Goal: Find specific page/section: Find specific page/section

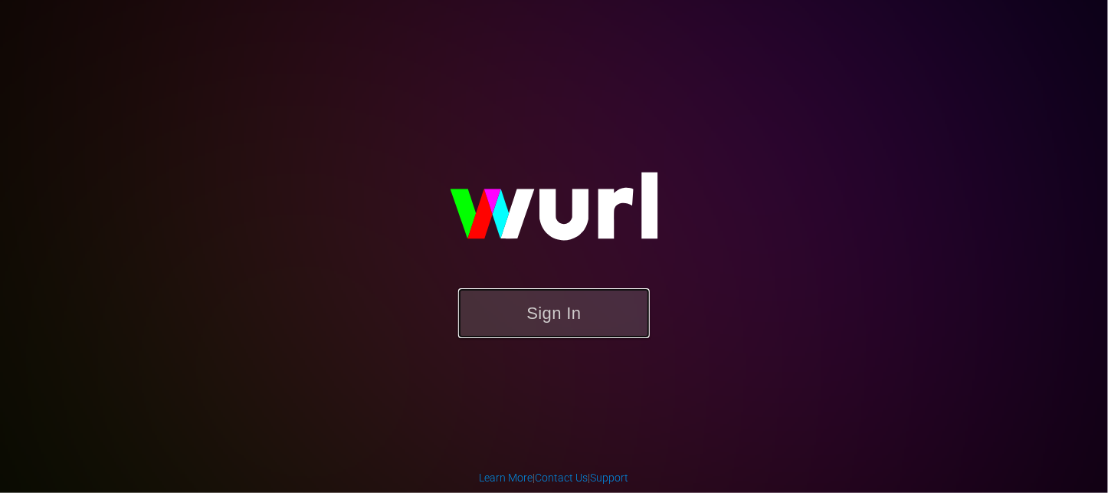
click at [548, 313] on button "Sign In" at bounding box center [554, 313] width 192 height 50
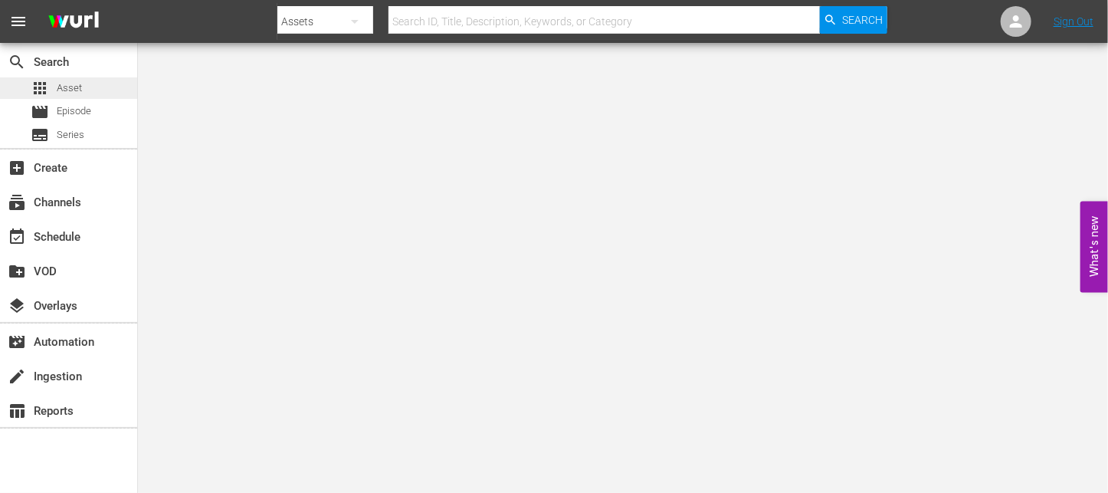
click at [75, 87] on span "Asset" at bounding box center [69, 87] width 25 height 15
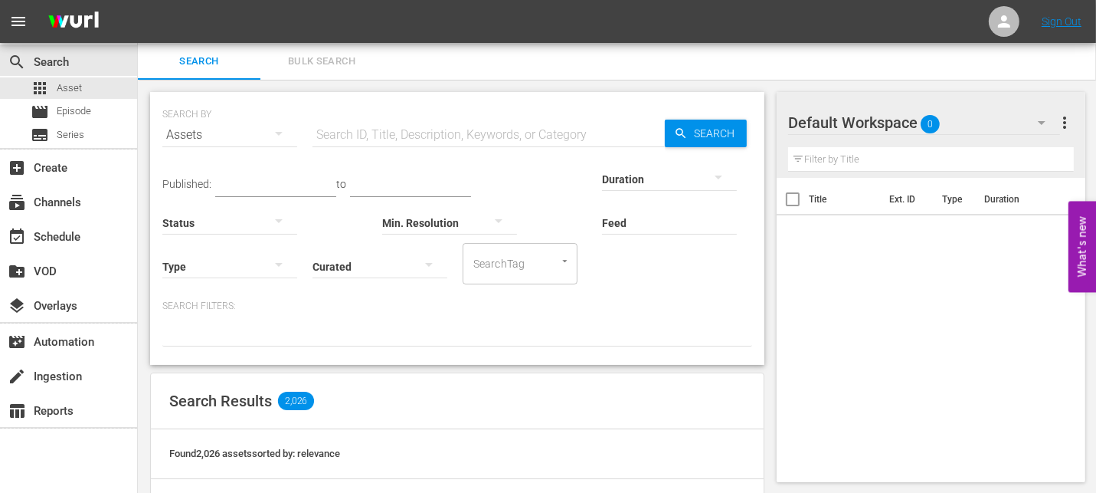
click at [421, 132] on input "text" at bounding box center [489, 134] width 352 height 37
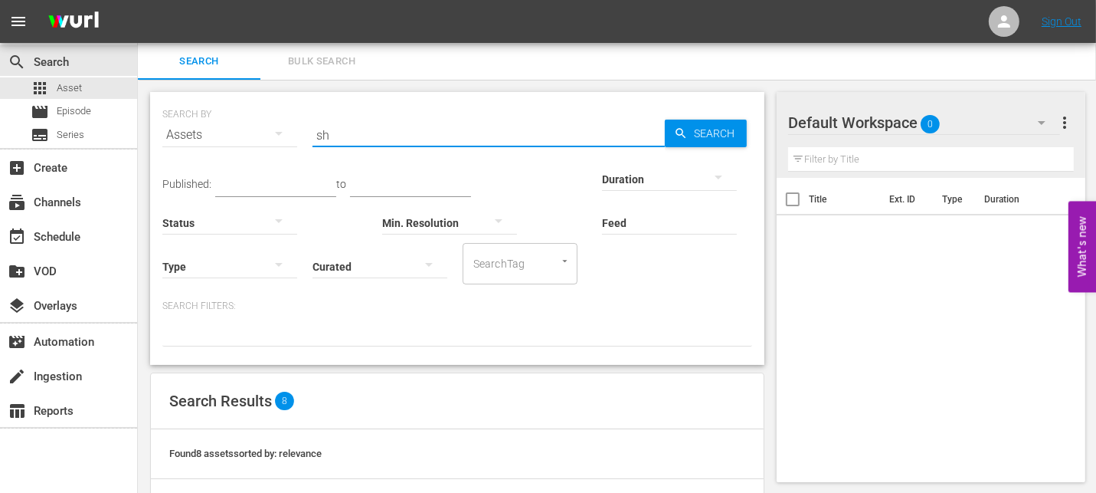
type input "s"
type input "a"
type input "b"
type input "g"
type input "n"
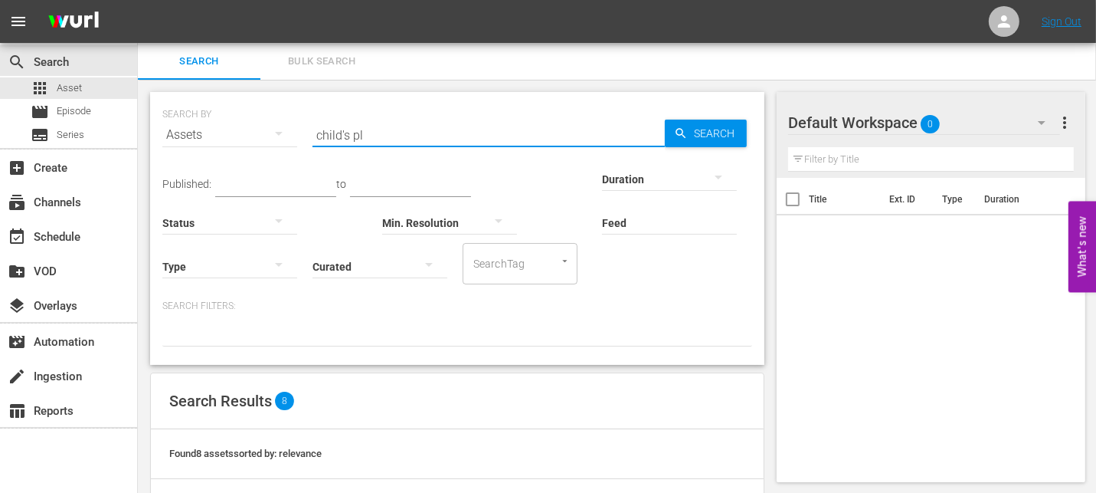
type input "child's pl"
